Goal: Task Accomplishment & Management: Manage account settings

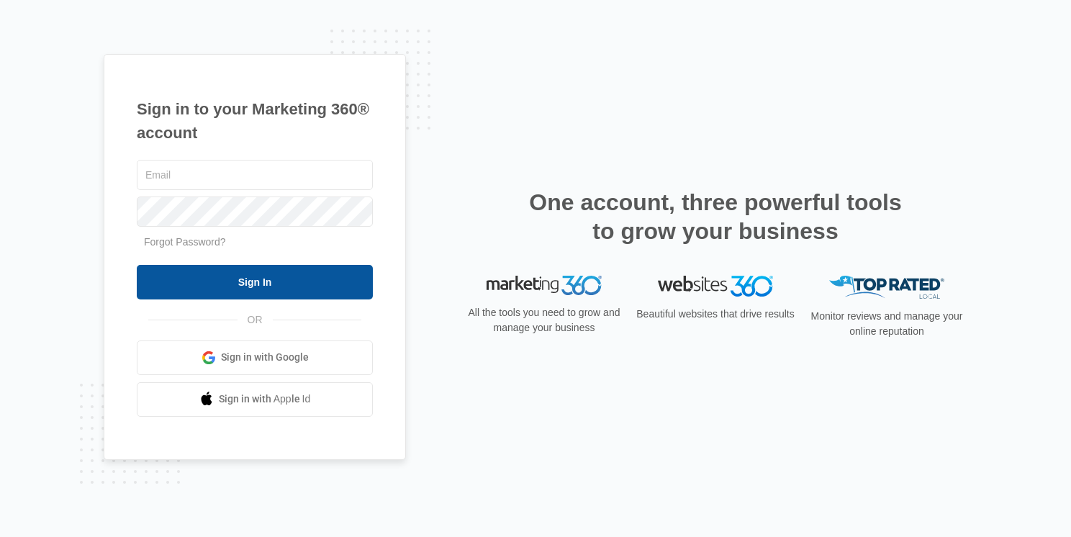
type input "[EMAIL_ADDRESS][DOMAIN_NAME]"
click at [230, 283] on input "Sign In" at bounding box center [255, 282] width 236 height 35
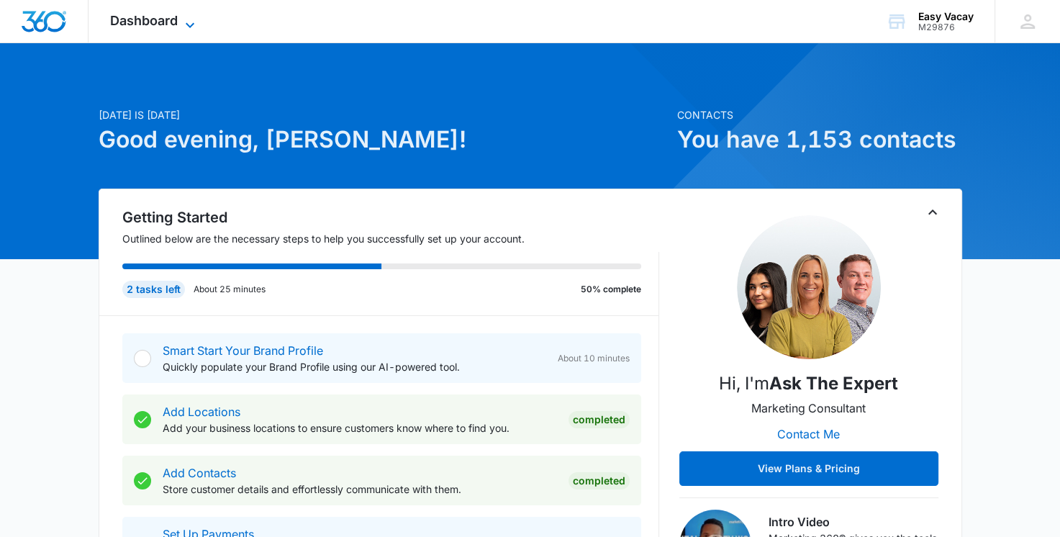
click at [189, 18] on icon at bounding box center [189, 25] width 17 height 17
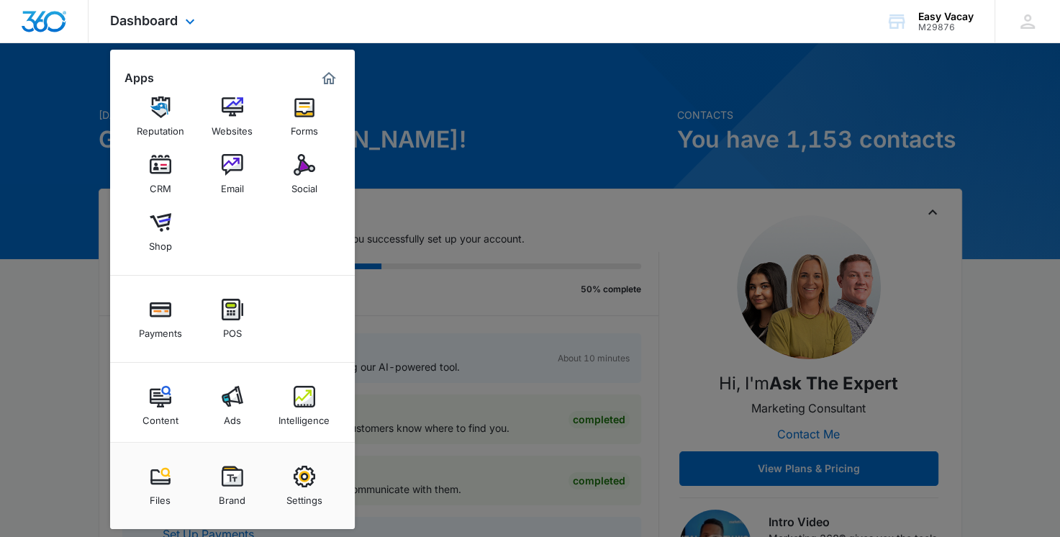
scroll to position [23, 0]
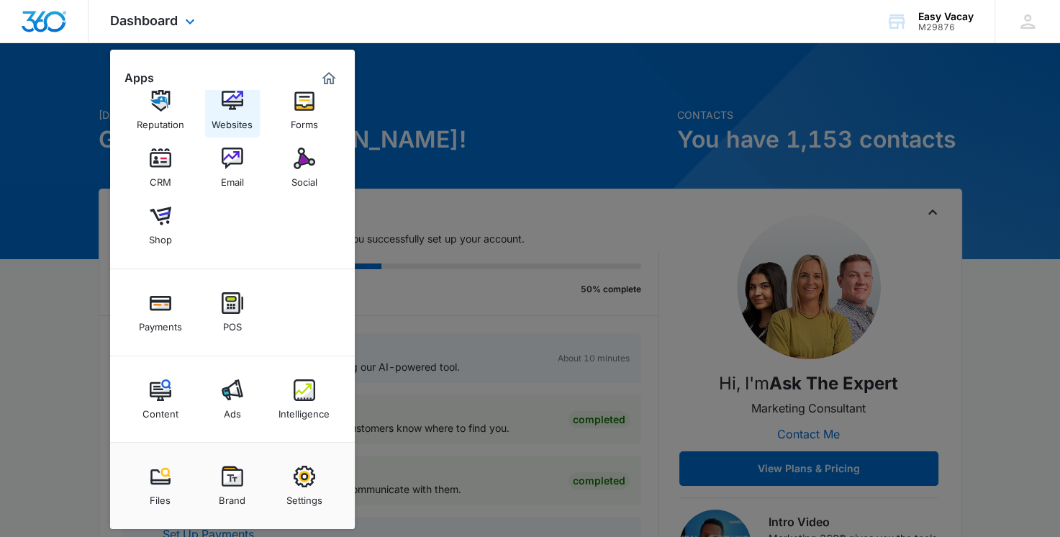
click at [227, 110] on img at bounding box center [233, 101] width 22 height 22
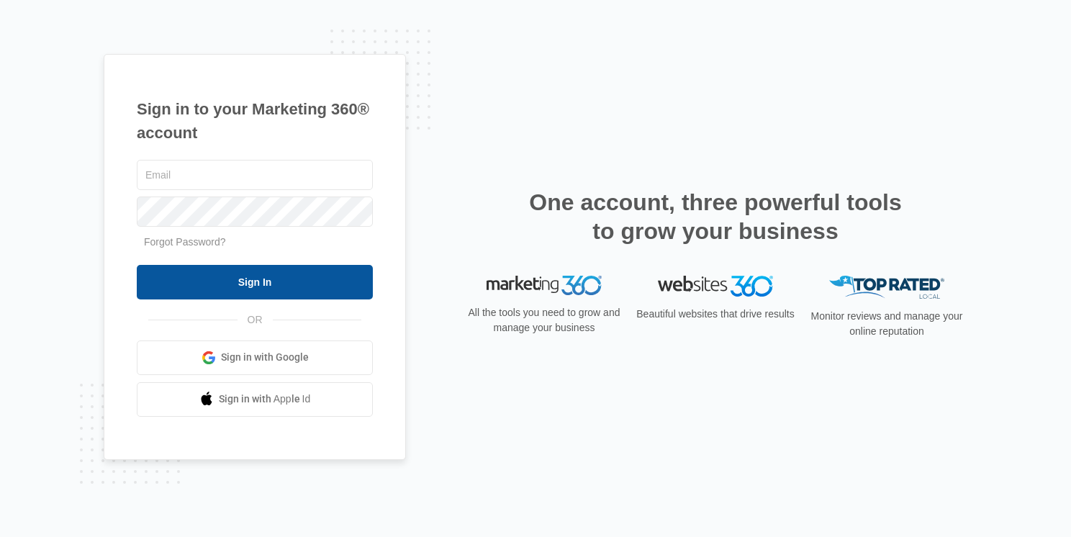
type input "[EMAIL_ADDRESS][DOMAIN_NAME]"
click at [292, 286] on input "Sign In" at bounding box center [255, 282] width 236 height 35
